Goal: Information Seeking & Learning: Get advice/opinions

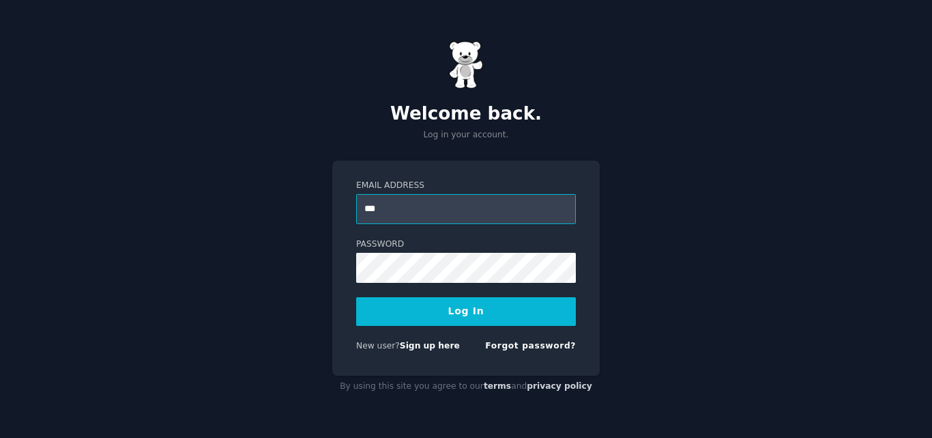
type input "**********"
click at [422, 313] on button "Log In" at bounding box center [466, 311] width 220 height 29
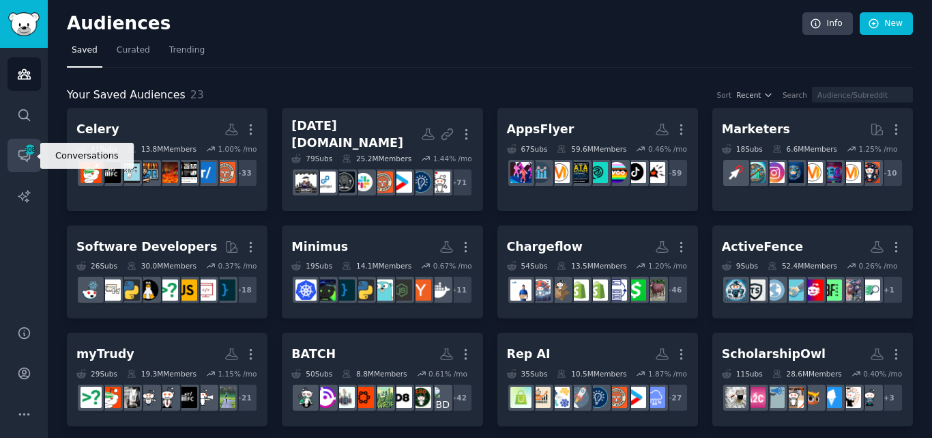
click at [12, 153] on link "Conversations 308" at bounding box center [24, 155] width 33 height 33
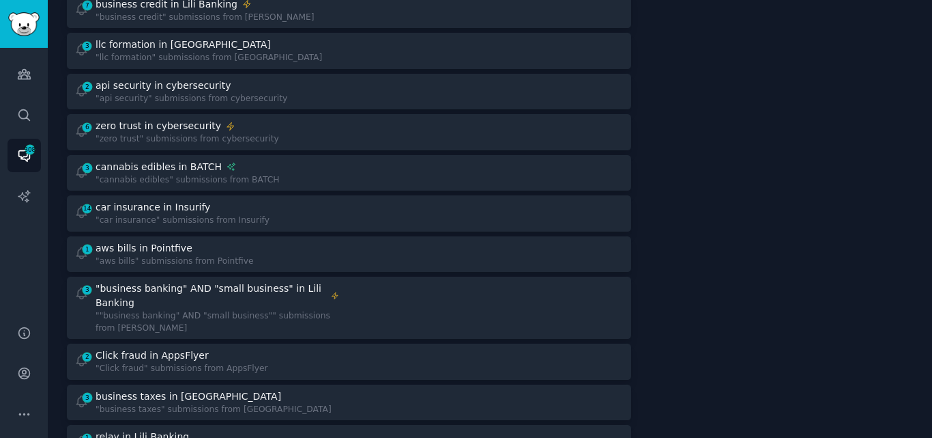
scroll to position [653, 0]
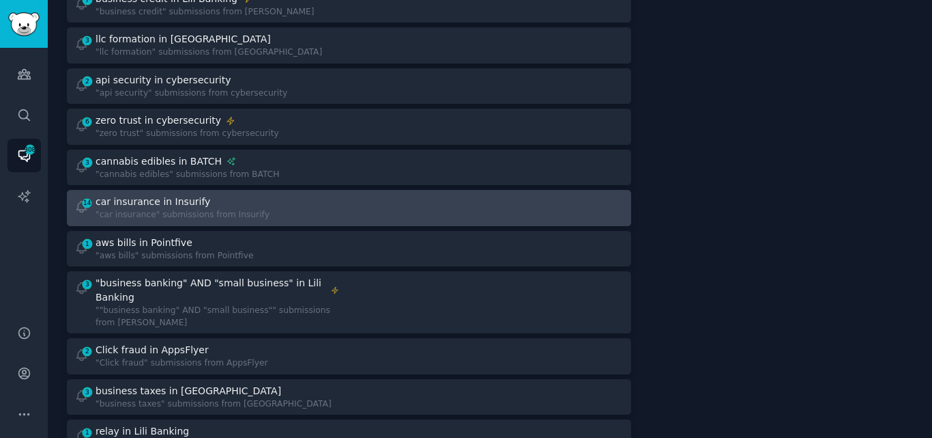
click at [240, 209] on div ""car insurance" submissions from Insurify" at bounding box center [183, 215] width 174 height 12
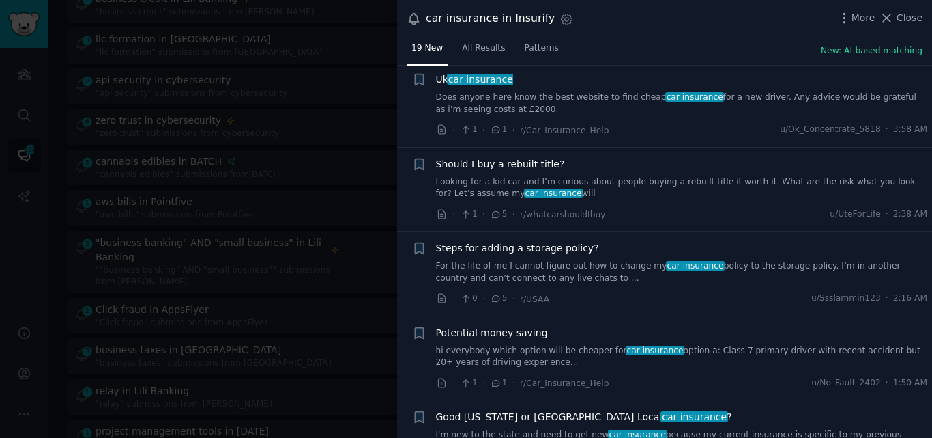
scroll to position [631, 0]
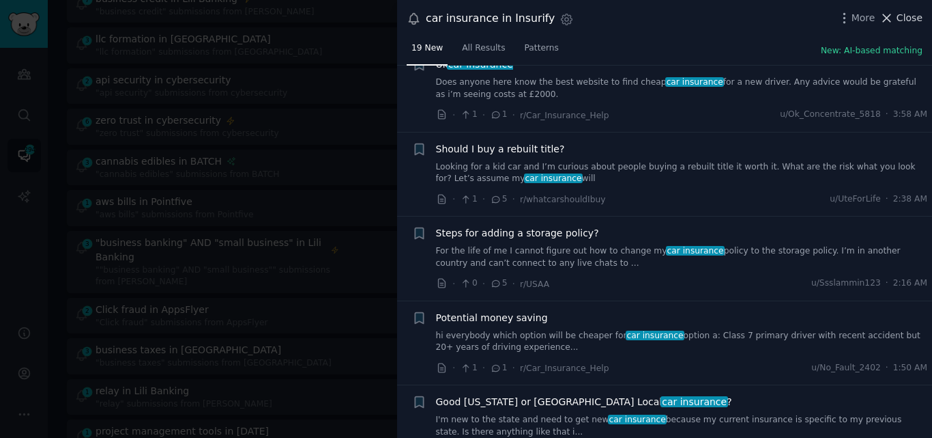
click at [889, 18] on icon at bounding box center [888, 18] width 8 height 8
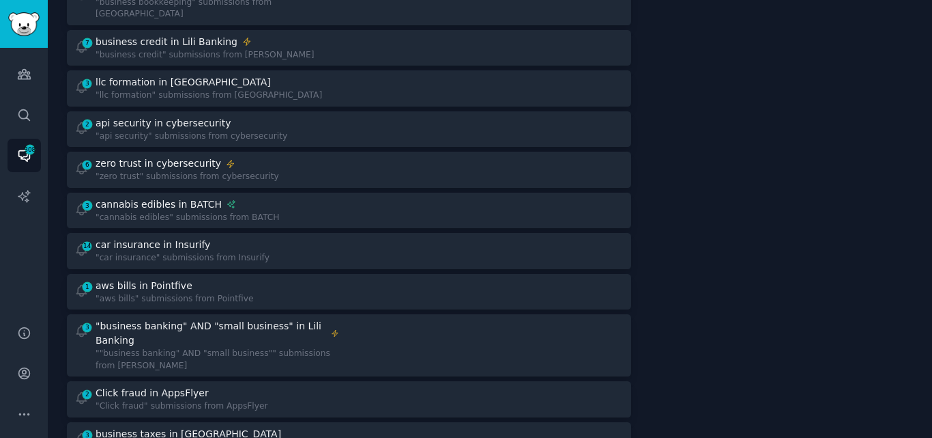
scroll to position [622, 0]
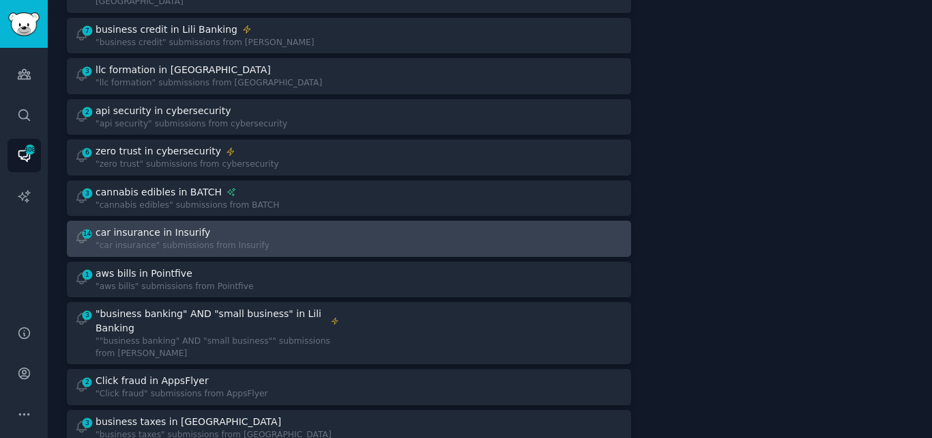
click at [176, 225] on div "car insurance in Insurify" at bounding box center [153, 232] width 115 height 14
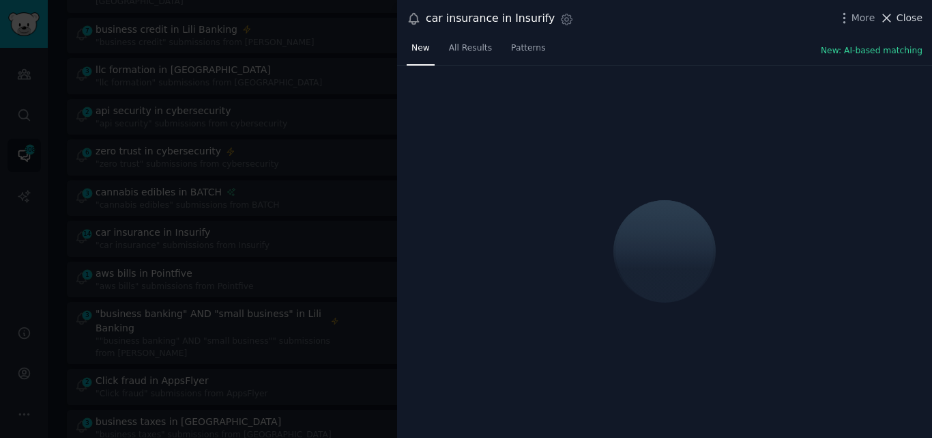
click at [903, 22] on span "Close" at bounding box center [910, 18] width 26 height 14
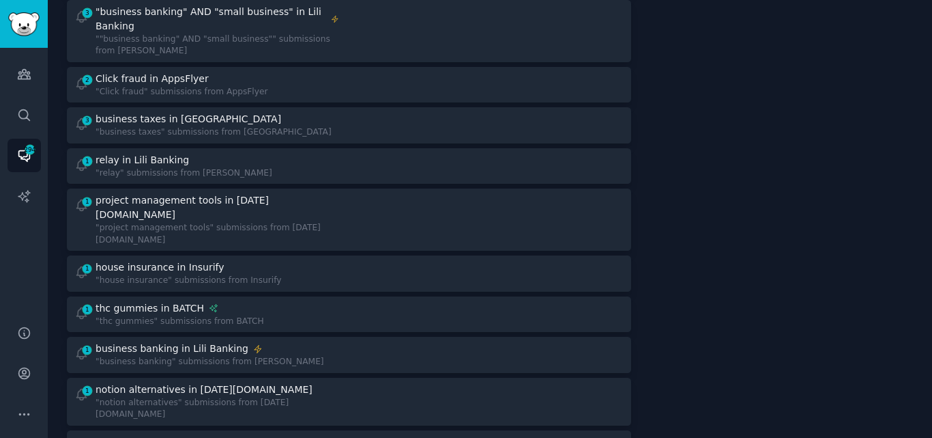
scroll to position [897, 0]
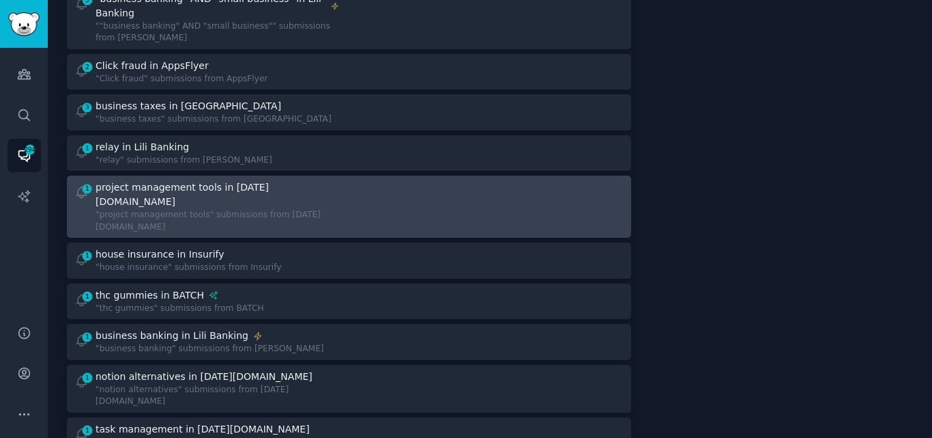
click at [253, 209] on div ""project management tools" submissions from [DATE][DOMAIN_NAME]" at bounding box center [218, 221] width 244 height 24
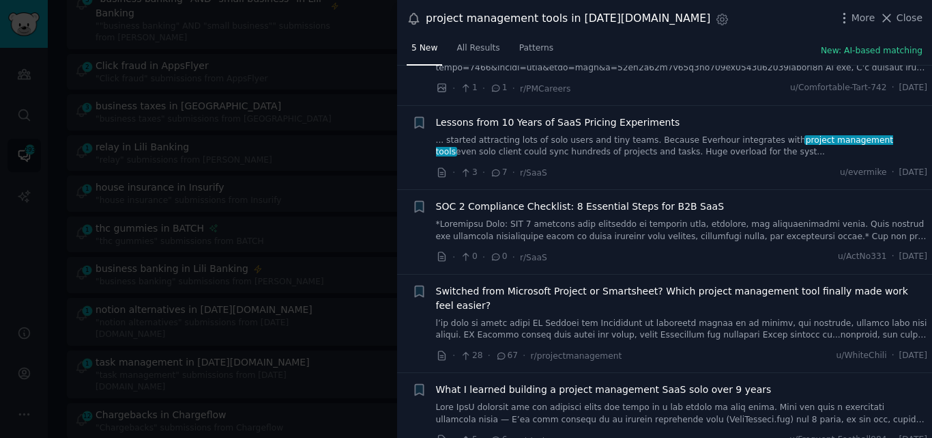
scroll to position [70, 0]
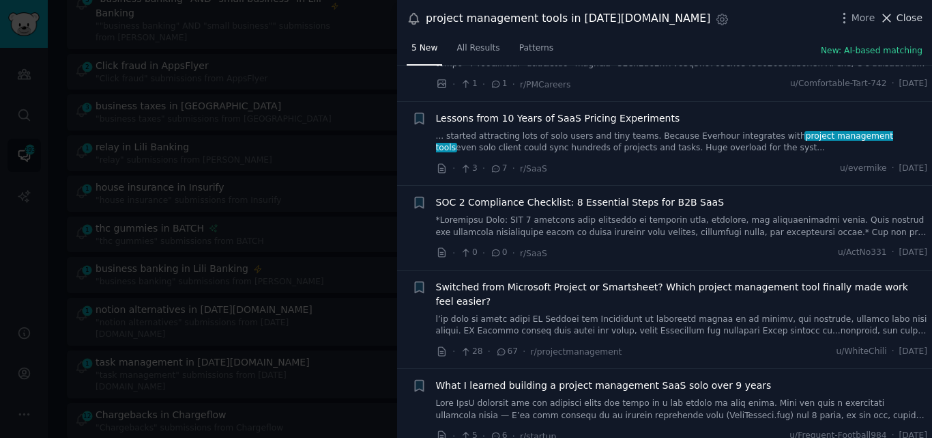
click at [898, 16] on button "Close" at bounding box center [901, 18] width 43 height 14
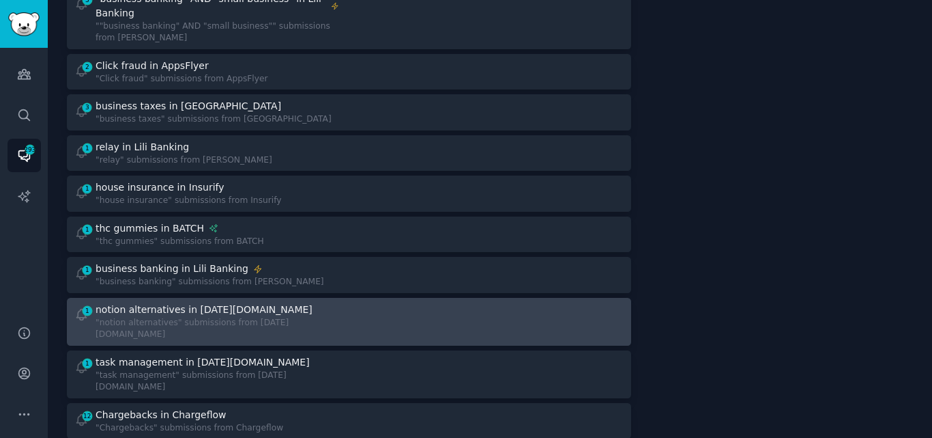
click at [246, 302] on div "notion alternatives in [DATE][DOMAIN_NAME]" at bounding box center [218, 309] width 244 height 14
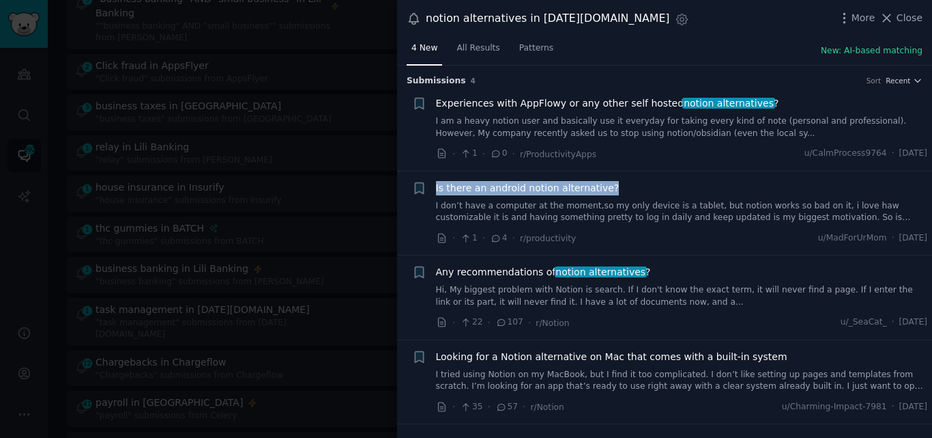
drag, startPoint x: 610, startPoint y: 185, endPoint x: 435, endPoint y: 191, distance: 174.8
click at [436, 191] on div "Is there an android notion alternative?" at bounding box center [682, 188] width 492 height 14
copy span "Is there an android notion alternative?"
click at [582, 185] on span "Is there an android notion alternative?" at bounding box center [528, 188] width 184 height 14
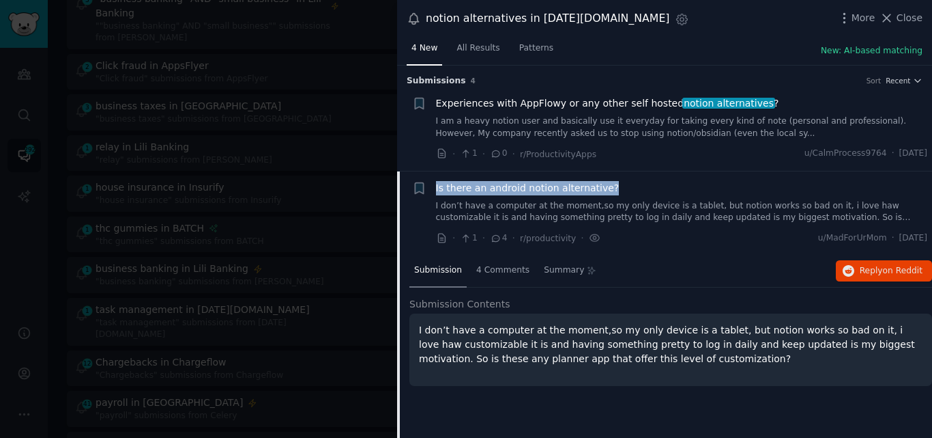
scroll to position [106, 0]
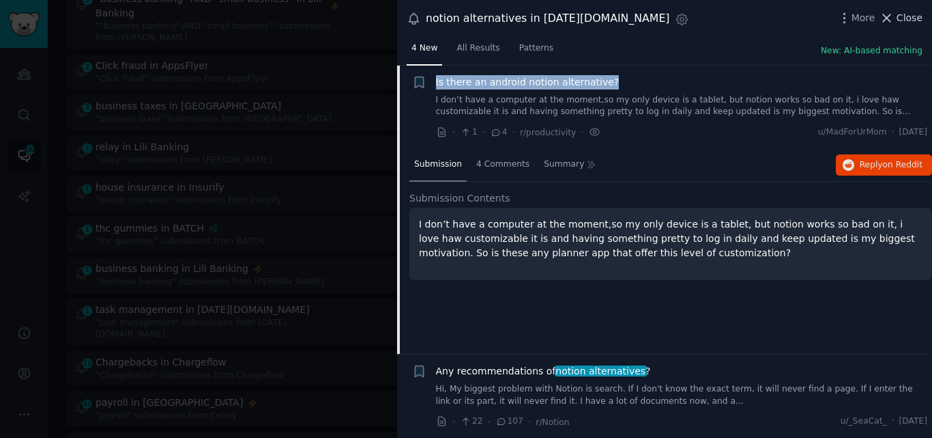
click at [894, 16] on icon at bounding box center [887, 18] width 14 height 14
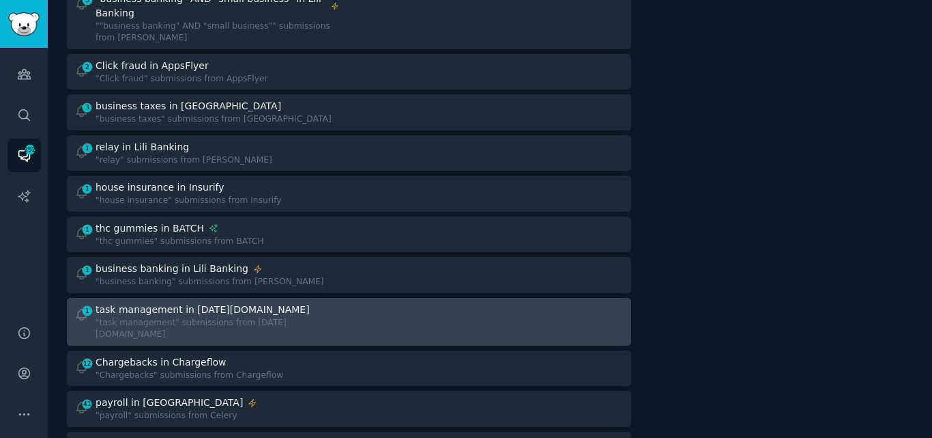
click at [254, 302] on div "task management in [DATE][DOMAIN_NAME]" at bounding box center [218, 309] width 244 height 14
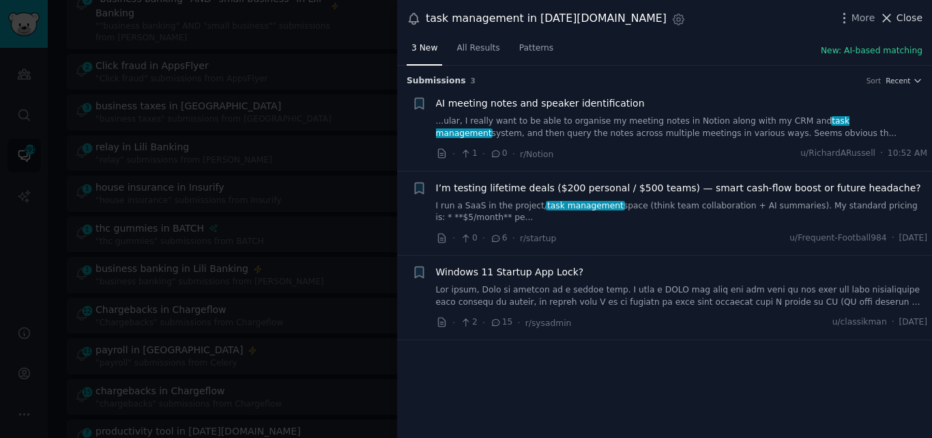
click at [904, 20] on span "Close" at bounding box center [910, 18] width 26 height 14
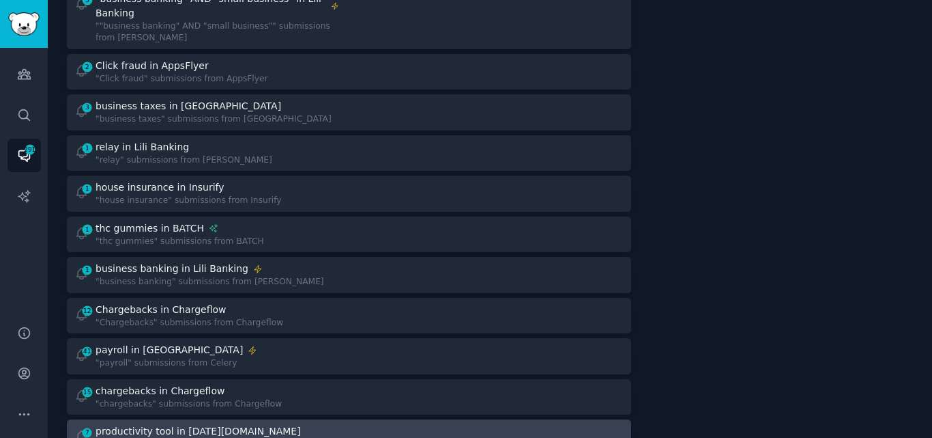
click at [199, 424] on div "productivity tool in [DATE][DOMAIN_NAME]" at bounding box center [198, 431] width 205 height 14
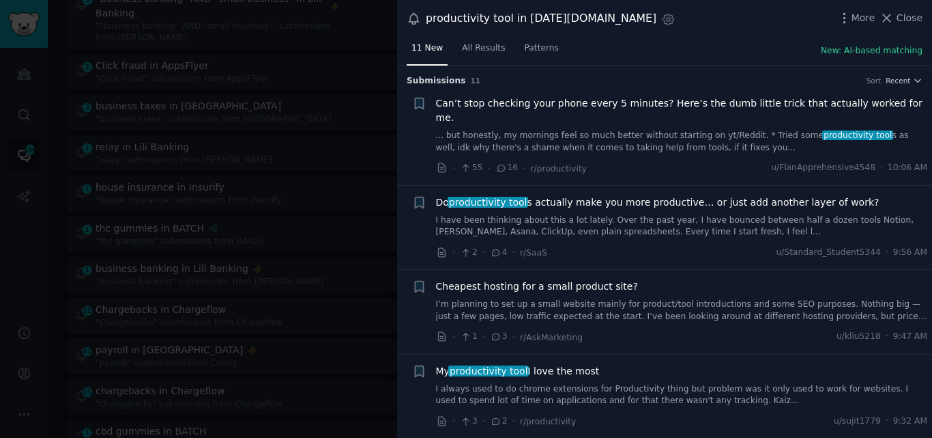
click at [532, 130] on link "... but honestly, my mornings feel so much better without starting on yt/Reddit…" at bounding box center [682, 142] width 492 height 24
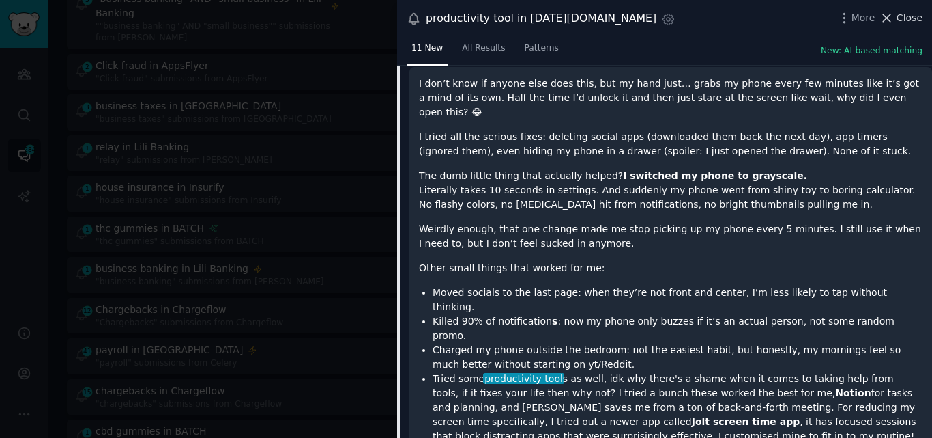
scroll to position [177, 0]
click at [904, 18] on span "Close" at bounding box center [910, 18] width 26 height 14
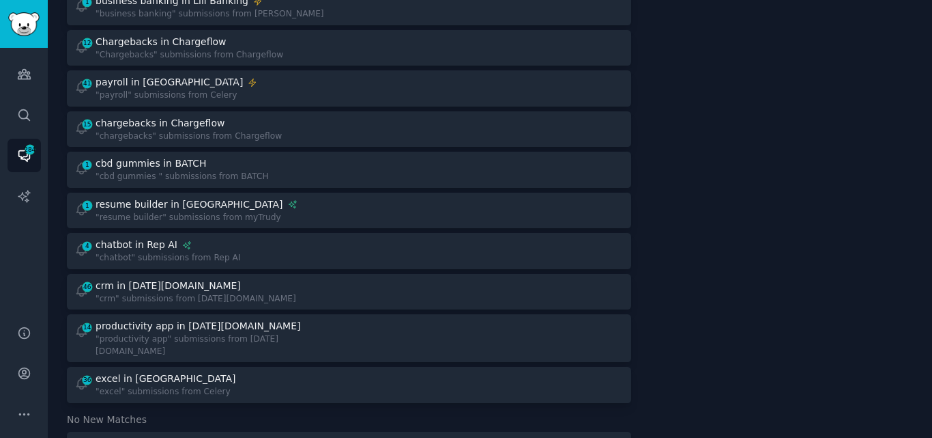
scroll to position [1171, 0]
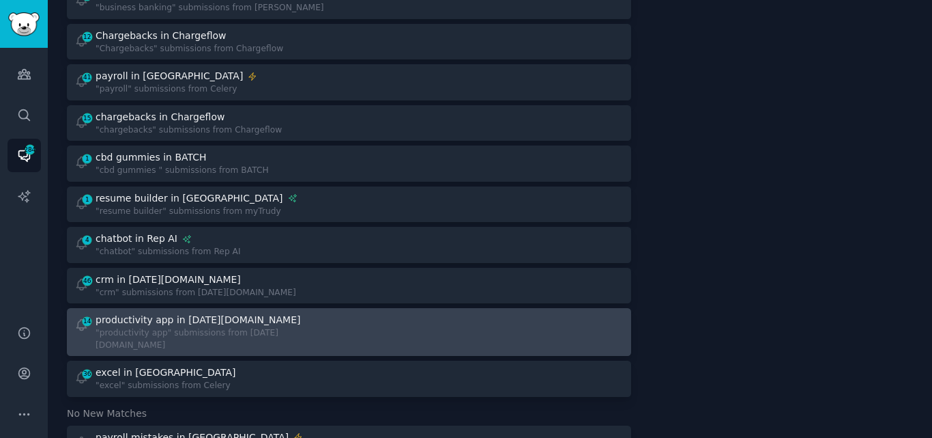
click at [149, 327] on div ""productivity app" submissions from [DATE][DOMAIN_NAME]" at bounding box center [218, 339] width 244 height 24
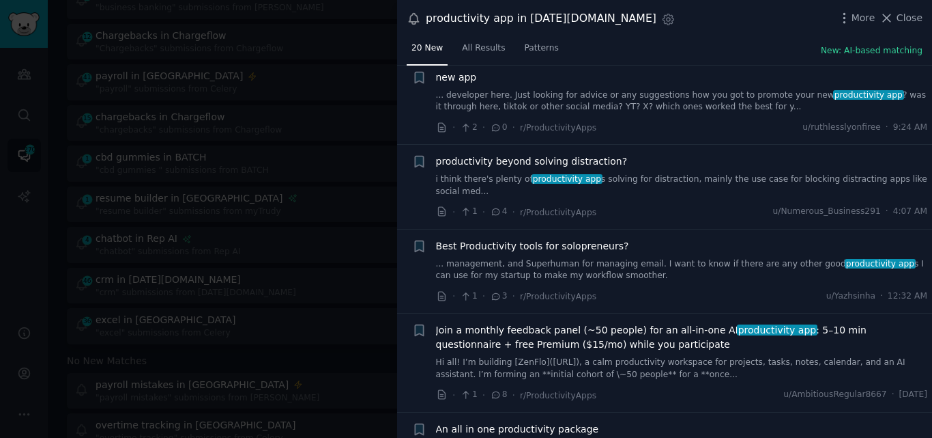
scroll to position [123, 0]
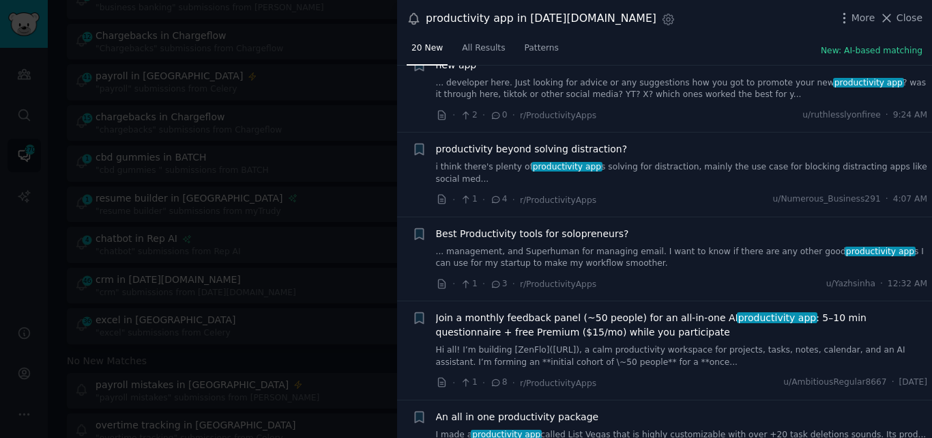
click at [487, 246] on link "... management, and Superhuman for managing email. I want to know if there are …" at bounding box center [682, 258] width 492 height 24
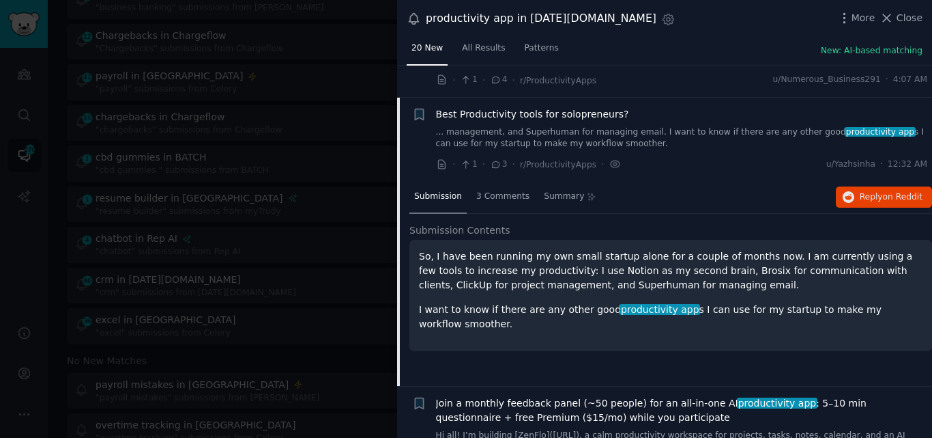
scroll to position [263, 0]
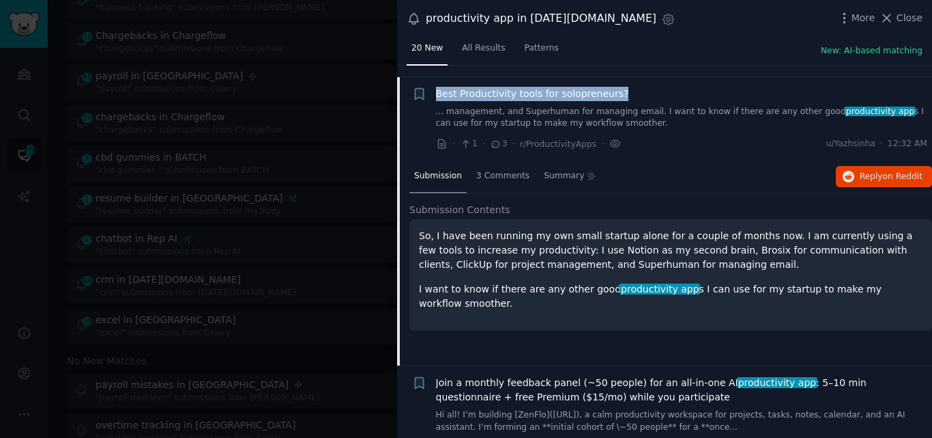
drag, startPoint x: 624, startPoint y: 82, endPoint x: 436, endPoint y: 81, distance: 187.7
click at [436, 87] on div "Best Productivity tools for solopreneurs?" at bounding box center [682, 94] width 492 height 14
copy span "Best Productivity tools for solopreneurs?"
click at [521, 87] on span "Best Productivity tools for solopreneurs?" at bounding box center [532, 94] width 193 height 14
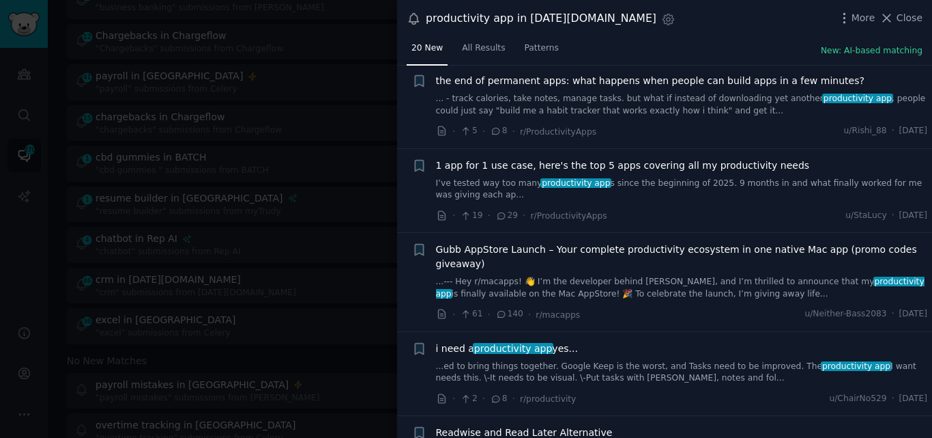
scroll to position [1303, 0]
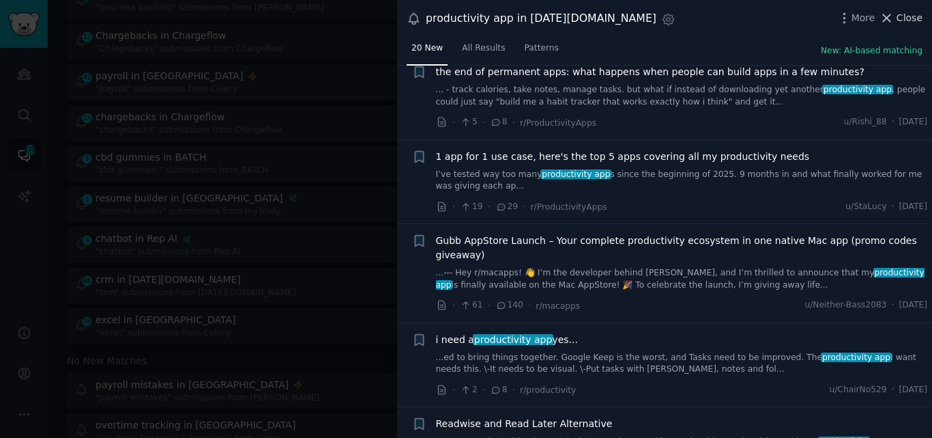
click at [893, 18] on icon at bounding box center [887, 18] width 14 height 14
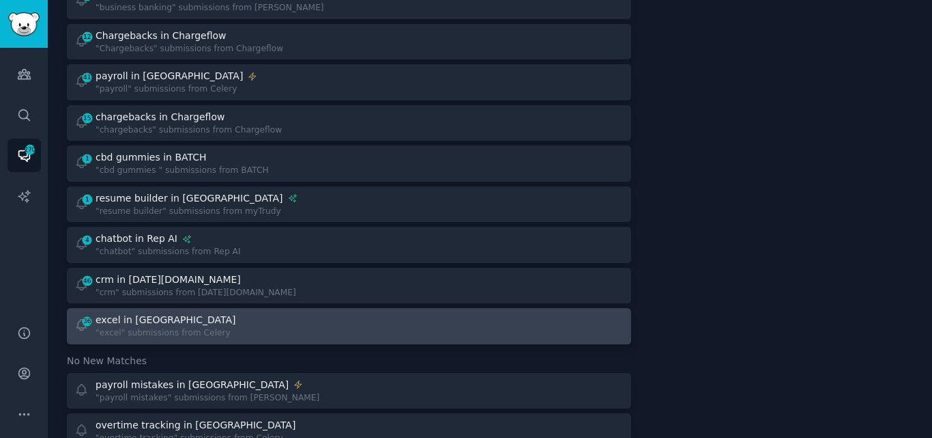
click at [160, 327] on div ""excel" submissions from Celery" at bounding box center [167, 333] width 143 height 12
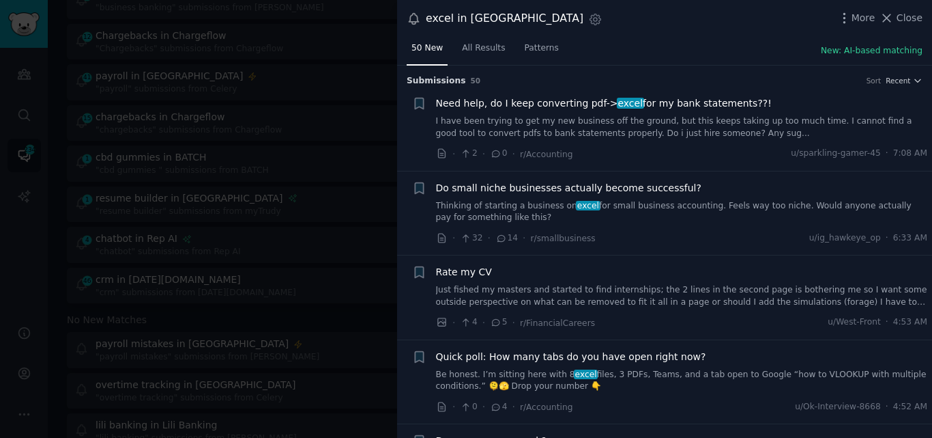
click at [496, 382] on link "Be honest. I’m sitting here with 8 excel files, 3 PDFs, Teams, and a tab open t…" at bounding box center [682, 381] width 492 height 24
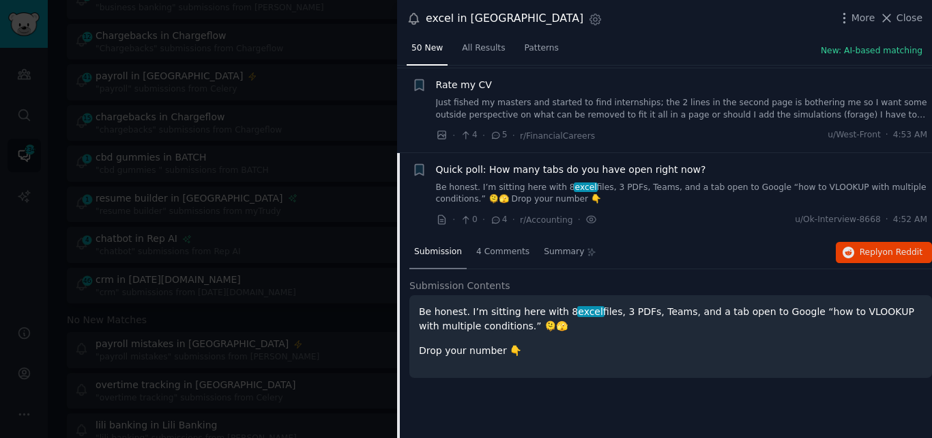
scroll to position [274, 0]
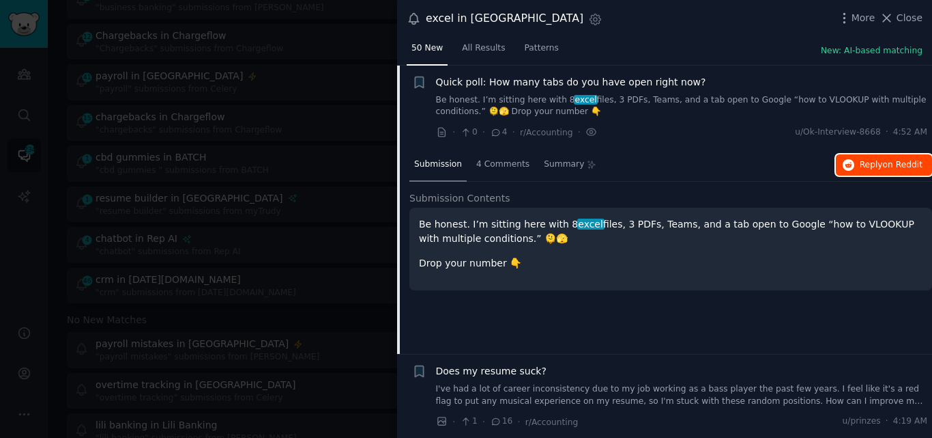
click at [865, 171] on button "Reply on Reddit" at bounding box center [884, 165] width 96 height 22
click at [472, 78] on span "Quick poll: How many tabs do you have open right now?" at bounding box center [571, 82] width 270 height 14
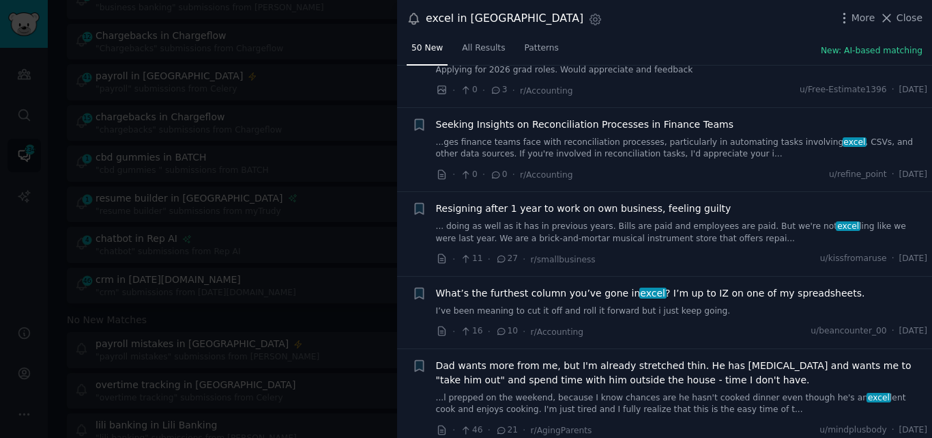
scroll to position [672, 0]
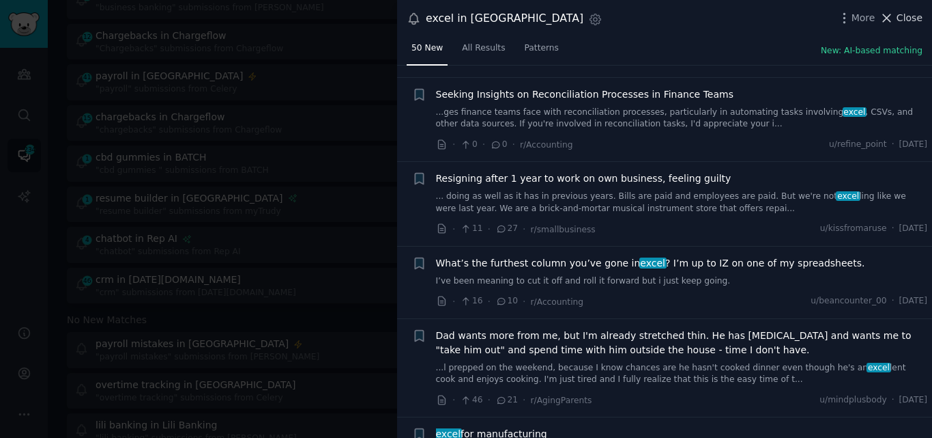
click at [902, 22] on span "Close" at bounding box center [910, 18] width 26 height 14
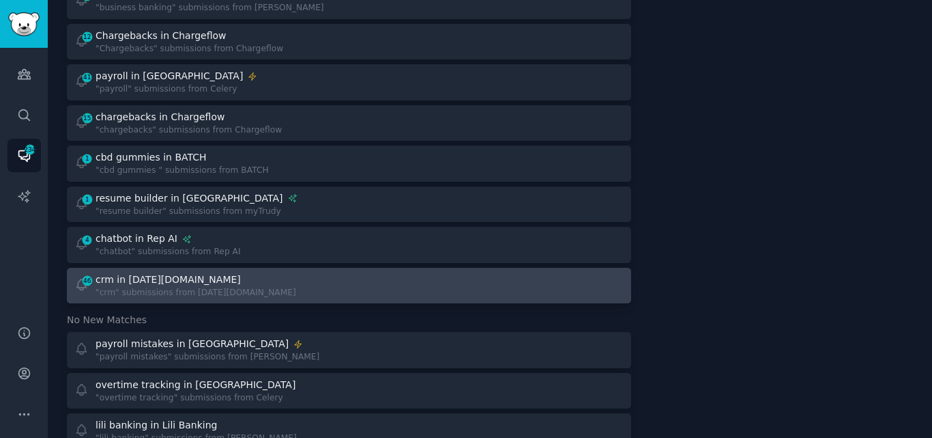
click at [266, 272] on div "46 crm in [DATE][DOMAIN_NAME] "crm" submissions from [DATE][DOMAIN_NAME]" at bounding box center [207, 285] width 266 height 27
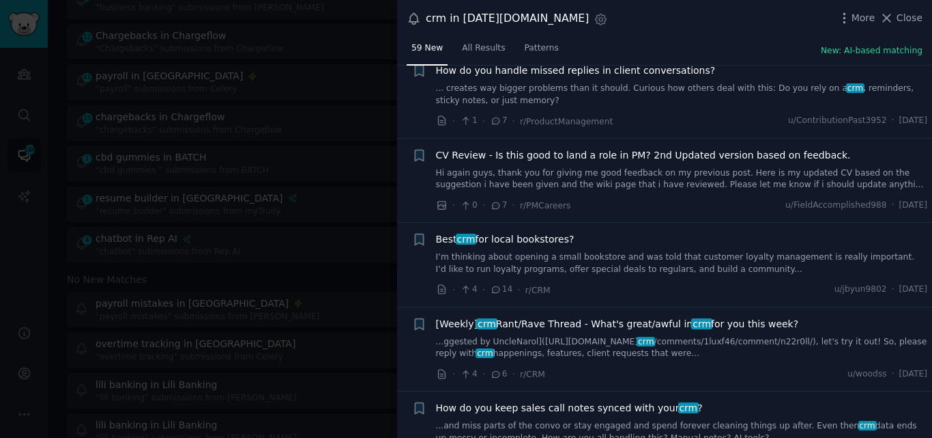
scroll to position [1062, 0]
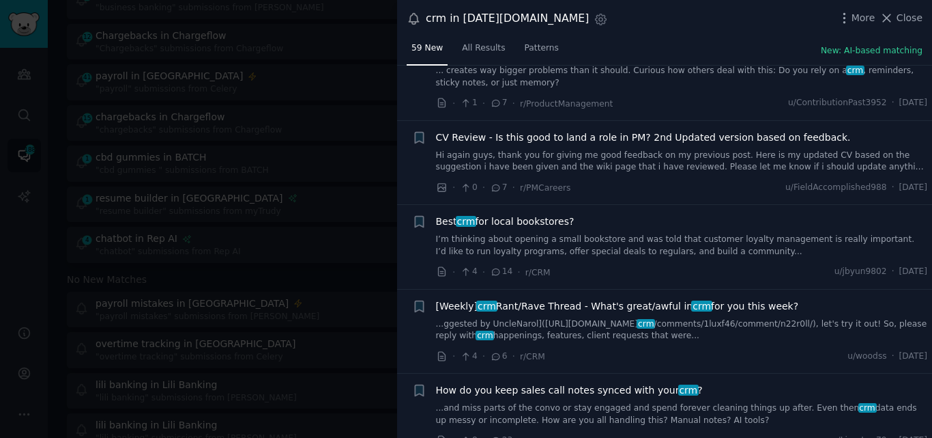
click at [584, 246] on link "I’m thinking about opening a small bookstore and was told that customer loyalty…" at bounding box center [682, 245] width 492 height 24
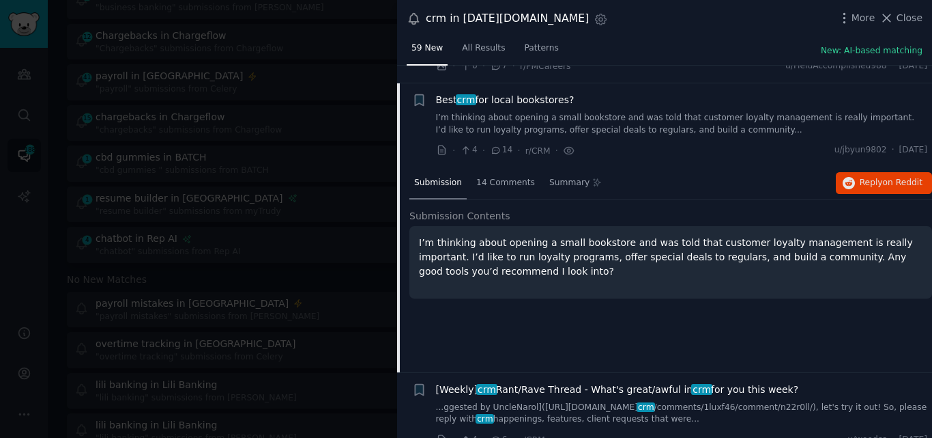
scroll to position [1180, 0]
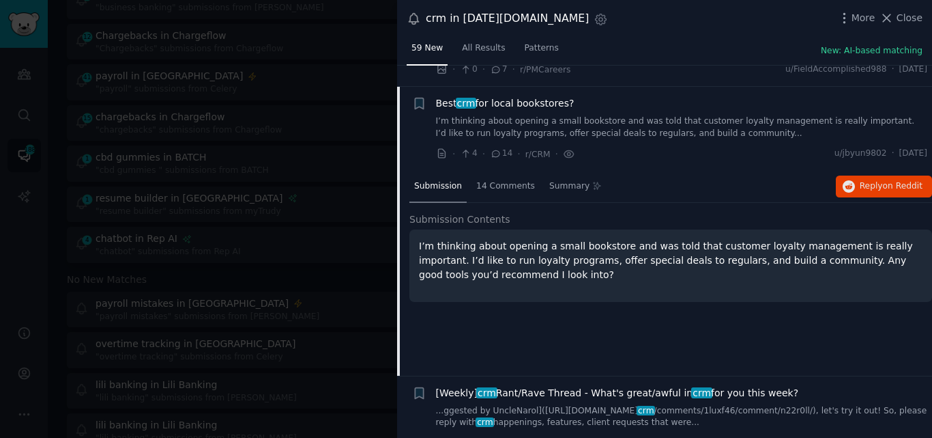
drag, startPoint x: 549, startPoint y: 78, endPoint x: 431, endPoint y: 103, distance: 120.8
click at [431, 103] on div "+ Best crm for local bookstores? I’m thinking about opening a small bookstore a…" at bounding box center [670, 128] width 516 height 65
copy span "Best crm for local bookstores?"
drag, startPoint x: 450, startPoint y: 259, endPoint x: 621, endPoint y: 263, distance: 171.4
click at [621, 263] on p "I’m thinking about opening a small bookstore and was told that customer loyalty…" at bounding box center [671, 260] width 504 height 43
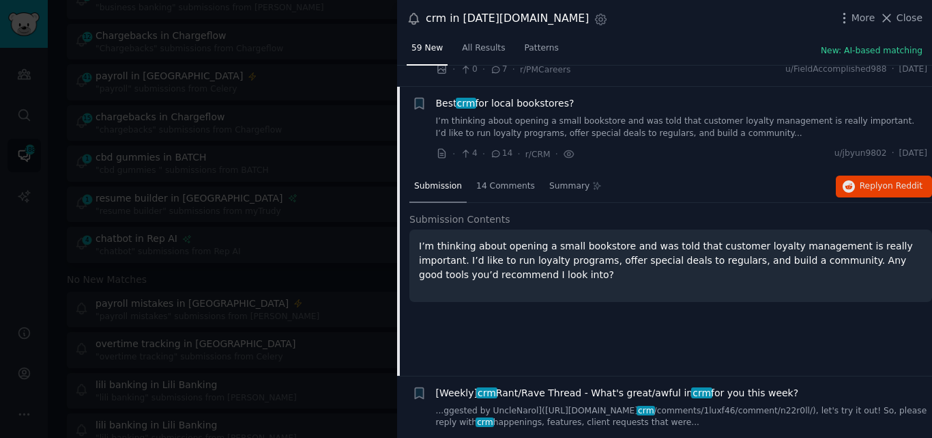
click at [655, 268] on p "I’m thinking about opening a small bookstore and was told that customer loyalty…" at bounding box center [671, 260] width 504 height 43
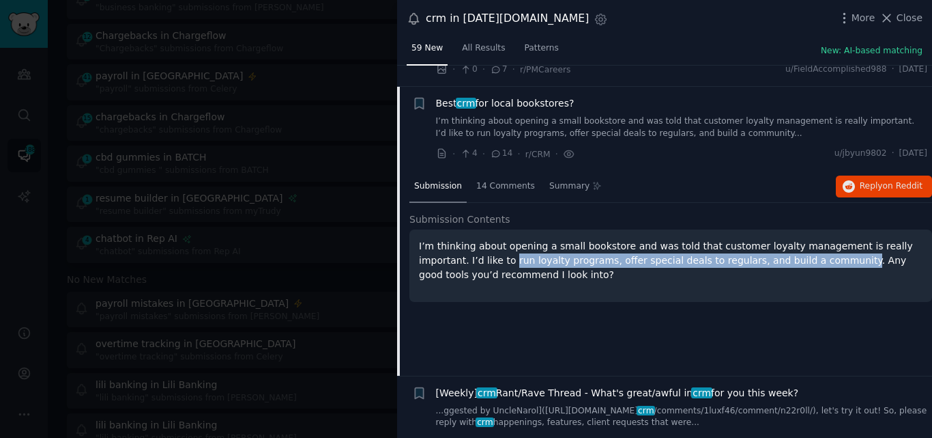
drag, startPoint x: 446, startPoint y: 261, endPoint x: 765, endPoint y: 261, distance: 318.8
click at [765, 261] on p "I’m thinking about opening a small bookstore and was told that customer loyalty…" at bounding box center [671, 260] width 504 height 43
copy p "run loyalty programs, offer special deals to regulars, and build a community"
